Goal: Task Accomplishment & Management: Use online tool/utility

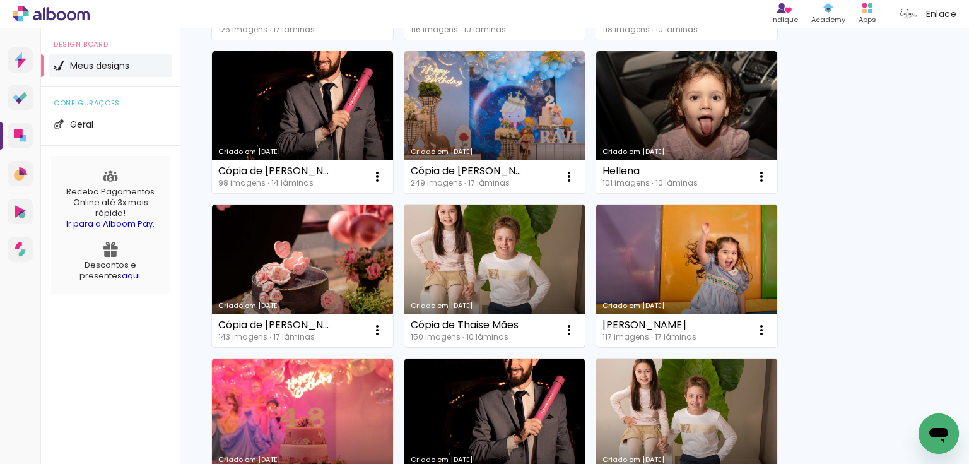
scroll to position [505, 0]
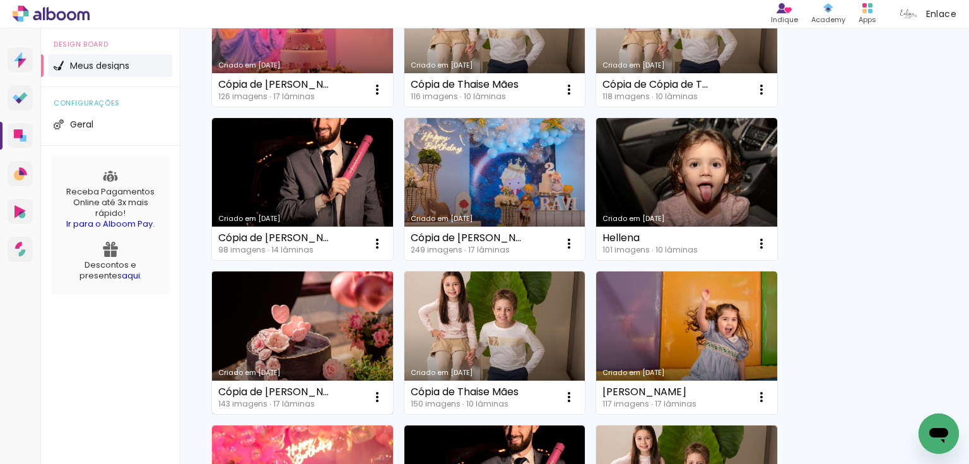
click at [351, 363] on link "Criado em [DATE]" at bounding box center [302, 342] width 181 height 143
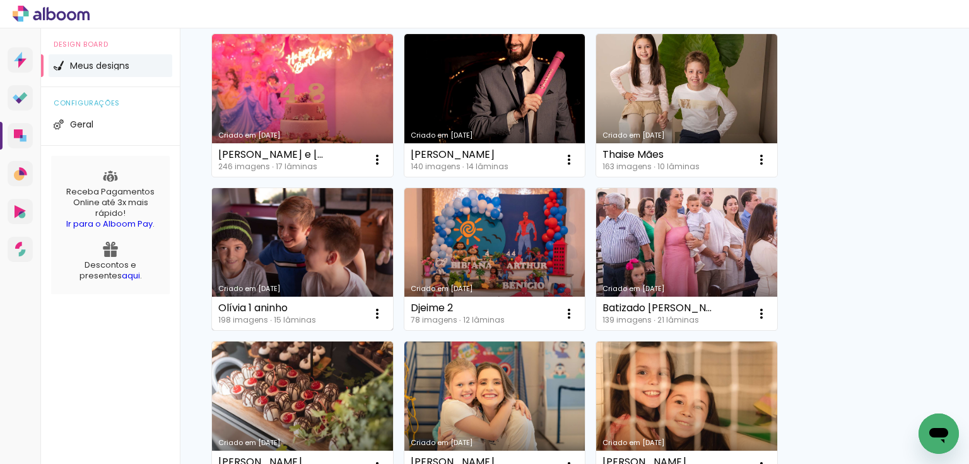
scroll to position [908, 0]
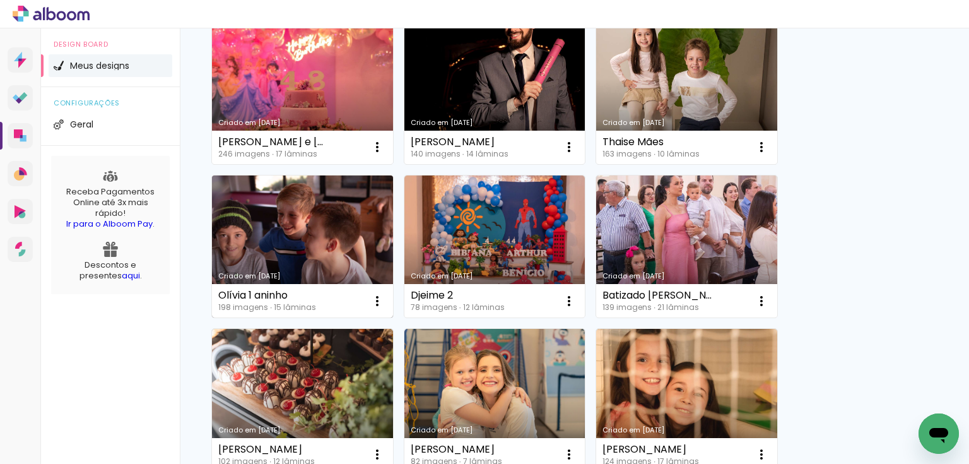
click at [298, 197] on link "Criado em [DATE]" at bounding box center [302, 246] width 181 height 143
